Goal: Task Accomplishment & Management: Complete application form

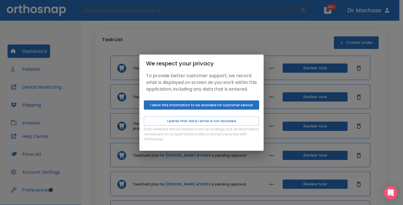
click at [220, 108] on button "I allow this information to be recorded for customer service" at bounding box center [201, 104] width 115 height 9
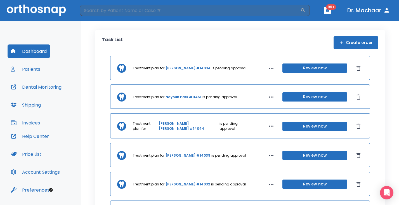
click at [363, 42] on button "Create order" at bounding box center [356, 42] width 45 height 13
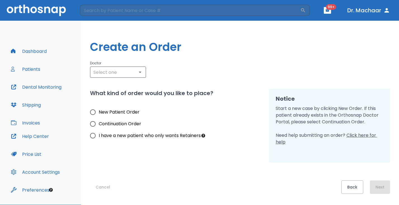
click at [123, 113] on span "New Patient Order" at bounding box center [119, 112] width 41 height 7
click at [99, 113] on input "New Patient Order" at bounding box center [93, 112] width 12 height 12
radio input "true"
click at [128, 65] on p "Doctor" at bounding box center [118, 63] width 56 height 7
click at [132, 75] on input "text" at bounding box center [118, 72] width 53 height 8
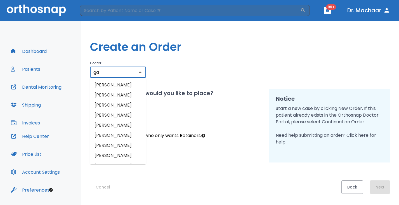
type input "g"
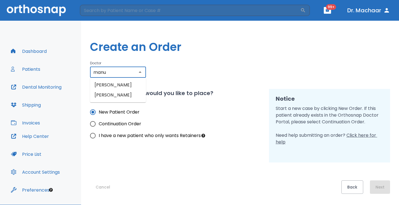
click at [130, 84] on li "[PERSON_NAME]" at bounding box center [118, 85] width 56 height 10
type input "[PERSON_NAME]"
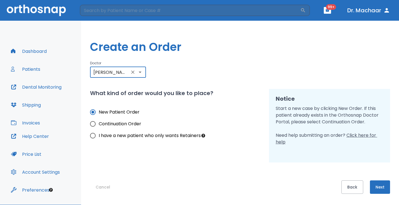
click at [376, 188] on button "Next" at bounding box center [380, 186] width 20 height 13
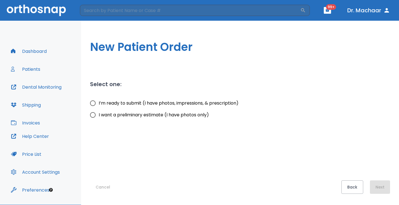
click at [199, 107] on label "I’m ready to submit (I have photos, impressions, & prescription)" at bounding box center [163, 103] width 152 height 12
click at [99, 107] on input "I’m ready to submit (I have photos, impressions, & prescription)" at bounding box center [93, 103] width 12 height 12
radio input "true"
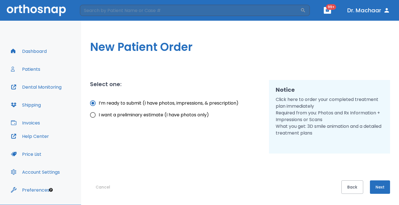
click at [382, 189] on button "Next" at bounding box center [380, 186] width 20 height 13
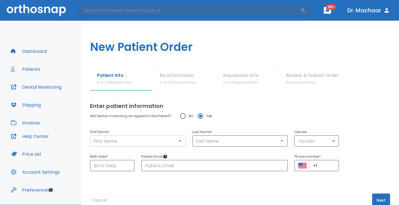
click at [147, 140] on input "text" at bounding box center [138, 141] width 92 height 8
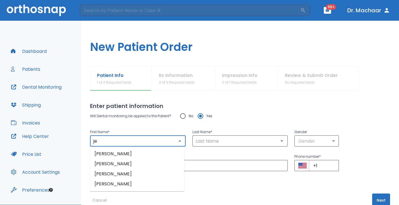
type input "j"
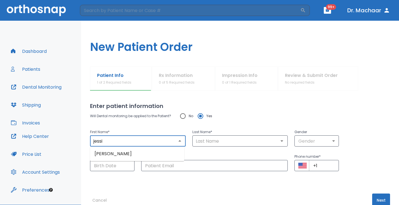
click at [150, 149] on li "[PERSON_NAME]" at bounding box center [137, 154] width 94 height 10
type input "[PERSON_NAME]"
type input "0"
type input "[DATE]"
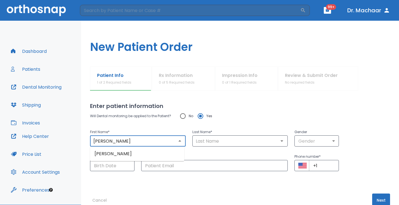
type input "[PERSON_NAME][EMAIL_ADDRESS][DOMAIN_NAME]"
type input "[PHONE_NUMBER]"
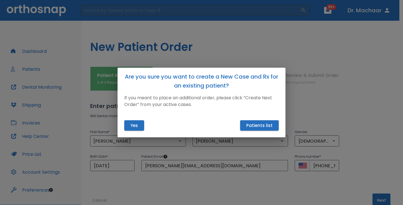
click at [293, 112] on div "Are you sure you want to create a New Case and Rx for an existing patient? If y…" at bounding box center [201, 102] width 403 height 205
